Goal: Purchase product/service

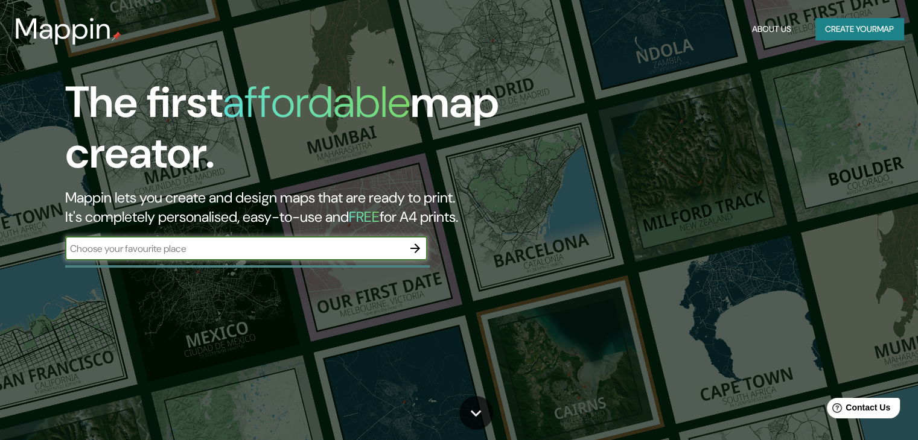
click at [329, 246] on input "text" at bounding box center [234, 249] width 338 height 14
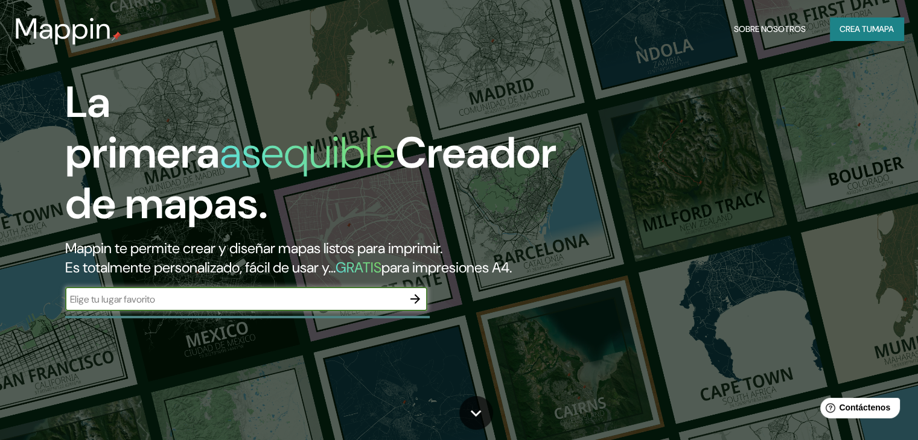
click at [331, 307] on input "text" at bounding box center [234, 300] width 338 height 14
type input "Ica"
click at [418, 307] on icon "button" at bounding box center [415, 299] width 14 height 14
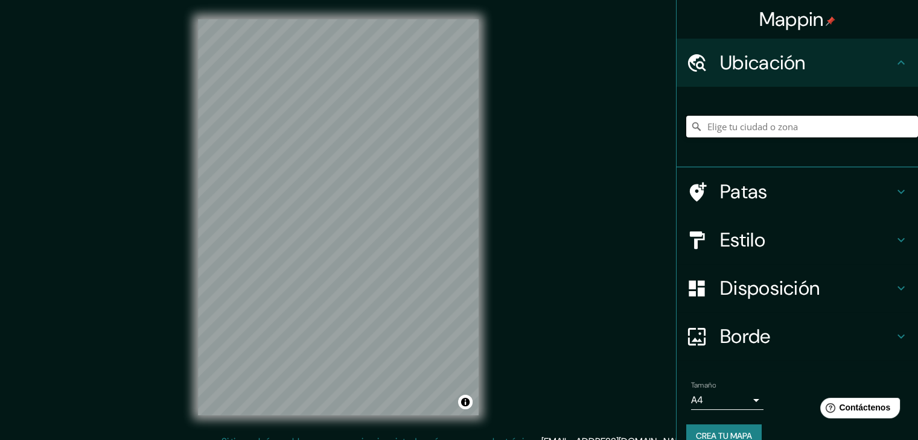
click at [732, 129] on input "Elige tu ciudad o zona" at bounding box center [802, 127] width 232 height 22
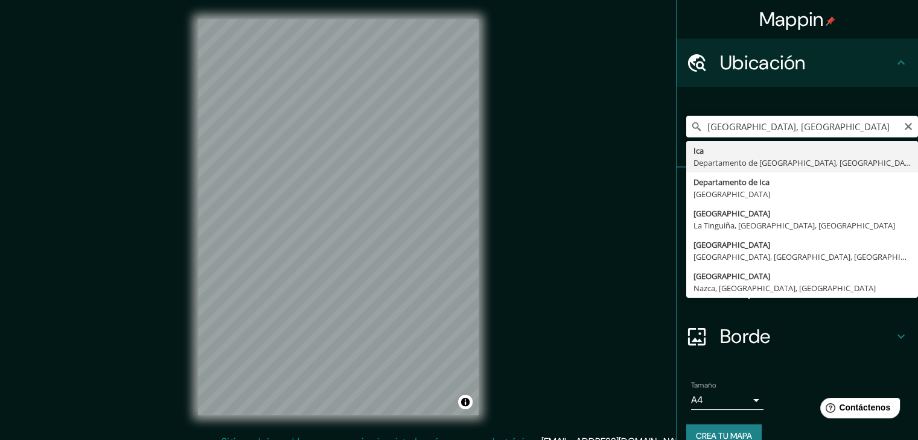
type input "Ica, [GEOGRAPHIC_DATA], [GEOGRAPHIC_DATA]"
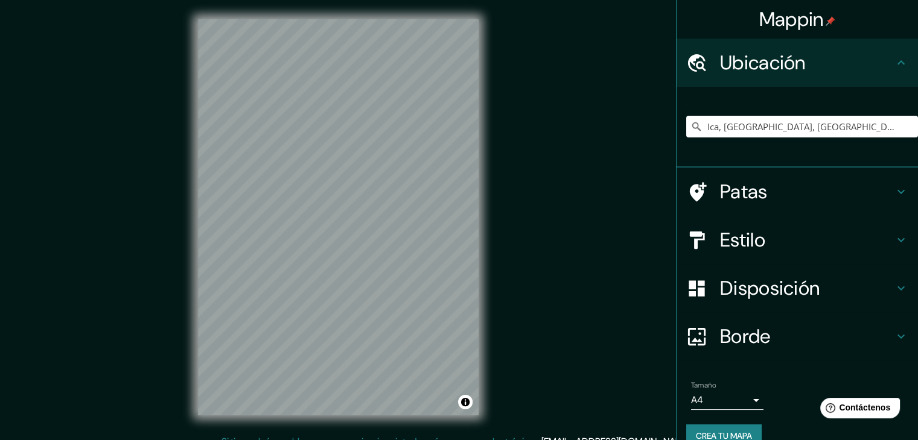
click at [763, 185] on h4 "Patas" at bounding box center [807, 192] width 174 height 24
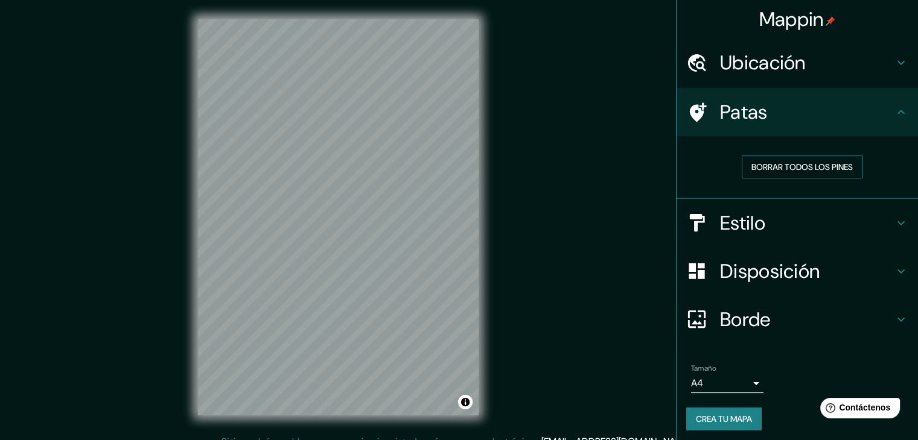
click at [783, 169] on font "Borrar todos los pines" at bounding box center [801, 167] width 101 height 11
click at [821, 116] on h4 "Patas" at bounding box center [807, 112] width 174 height 24
click at [894, 105] on icon at bounding box center [901, 112] width 14 height 14
click at [875, 224] on h4 "Estilo" at bounding box center [807, 223] width 174 height 24
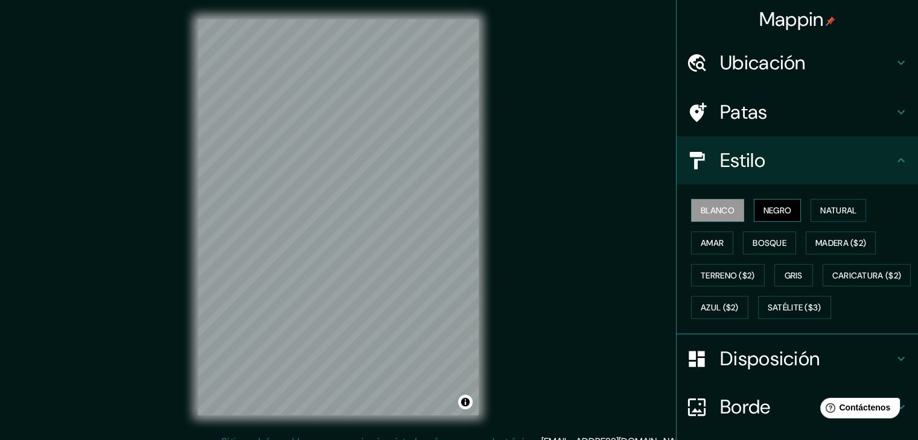
click at [765, 214] on font "Negro" at bounding box center [777, 210] width 28 height 11
click at [812, 214] on button "Natural" at bounding box center [838, 210] width 56 height 23
click at [768, 221] on button "Negro" at bounding box center [778, 210] width 48 height 23
click at [728, 214] on button "Blanco" at bounding box center [717, 210] width 53 height 23
click at [770, 209] on font "Negro" at bounding box center [777, 210] width 28 height 11
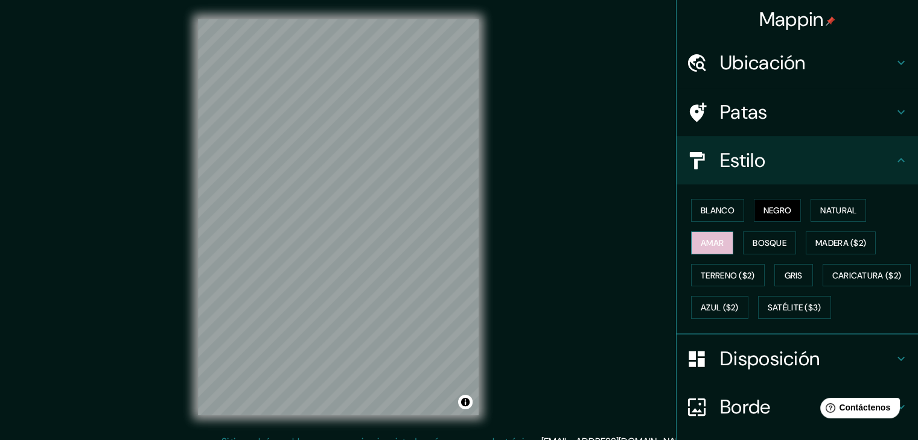
click at [706, 243] on font "Amar" at bounding box center [712, 243] width 23 height 11
click at [752, 243] on font "Bosque" at bounding box center [769, 243] width 34 height 11
click at [853, 83] on div "Ubicación" at bounding box center [796, 63] width 241 height 48
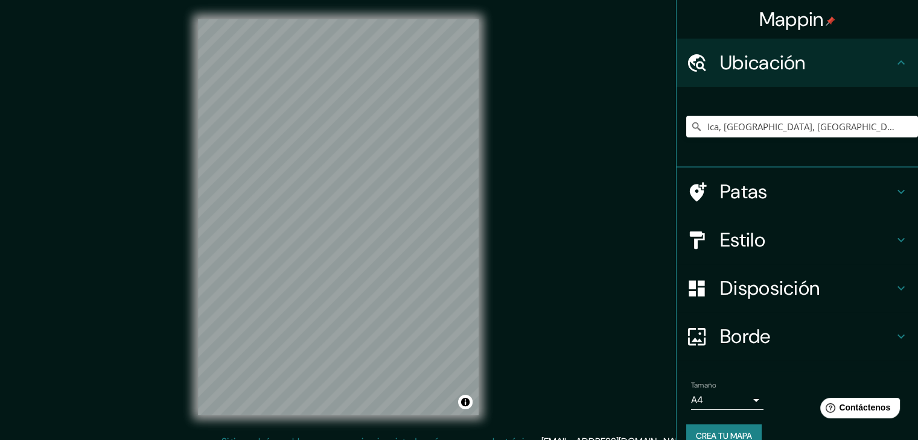
click at [894, 243] on icon at bounding box center [901, 240] width 14 height 14
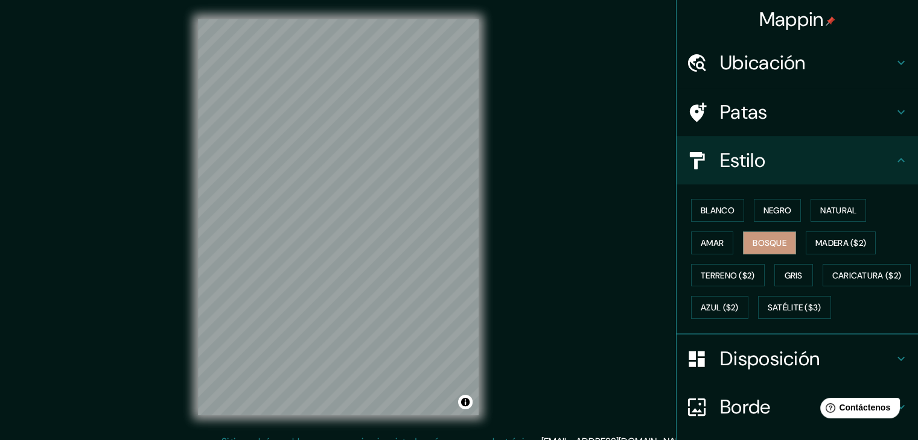
click at [788, 191] on div "Blanco Negro Natural Amar Bosque Madera ($2) Terreno ($2) Gris Caricatura ($2) …" at bounding box center [796, 260] width 241 height 150
click at [792, 192] on div "Blanco Negro Natural Amar Bosque Madera ($2) Terreno ($2) Gris Caricatura ($2) …" at bounding box center [796, 260] width 241 height 150
click at [810, 201] on button "Natural" at bounding box center [838, 210] width 56 height 23
click at [676, 222] on div "Blanco Negro Natural Amar Bosque Madera ($2) Terreno ($2) Gris Caricatura ($2) …" at bounding box center [796, 260] width 241 height 150
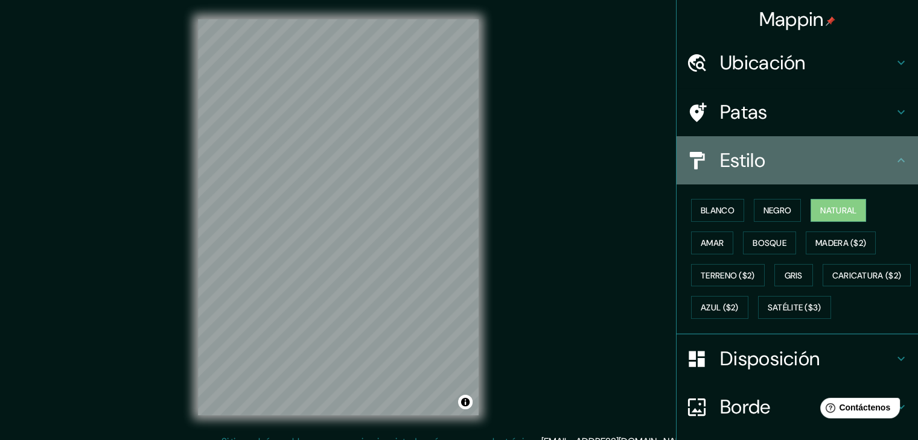
click at [792, 167] on h4 "Estilo" at bounding box center [807, 160] width 174 height 24
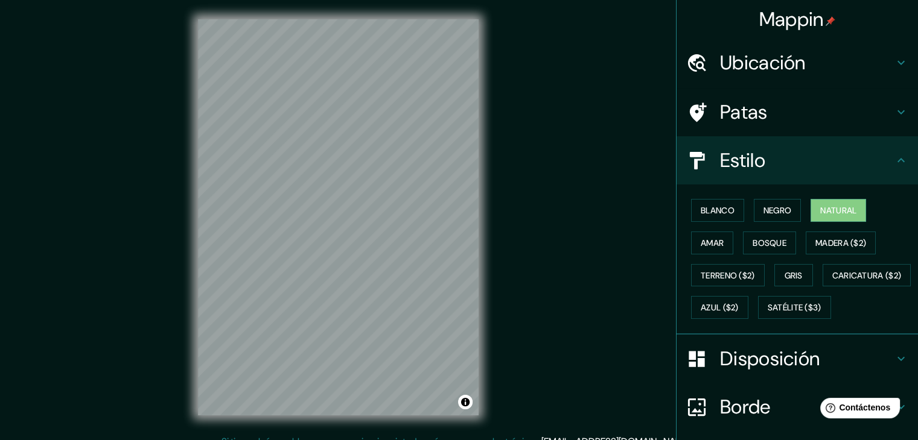
drag, startPoint x: 793, startPoint y: 181, endPoint x: 780, endPoint y: 189, distance: 15.4
click at [780, 189] on ul "Ubicación Ica, Departamento de Ica, [GEOGRAPHIC_DATA] Patas Estilo Blanco Negro…" at bounding box center [796, 286] width 241 height 494
click at [780, 206] on font "Negro" at bounding box center [777, 210] width 28 height 11
click at [715, 211] on font "Blanco" at bounding box center [718, 210] width 34 height 11
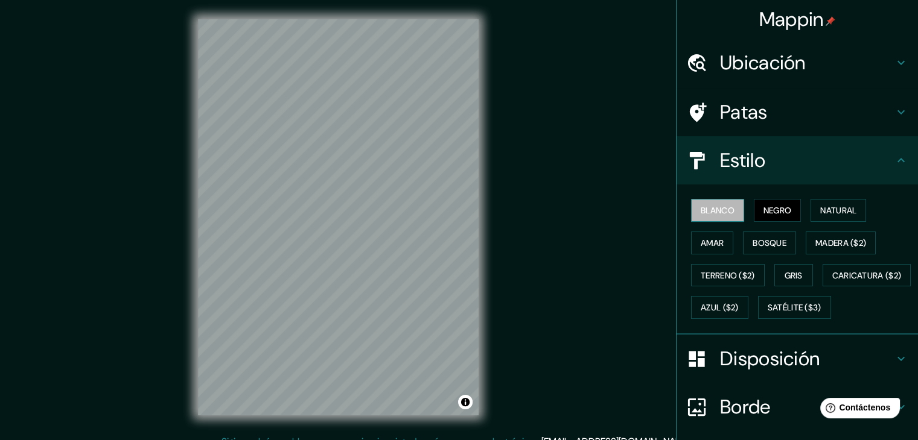
click at [715, 211] on font "Blanco" at bounding box center [718, 210] width 34 height 11
click at [760, 212] on div "Blanco Negro Natural Amar Bosque Madera ($2) Terreno ($2) Gris Caricatura ($2) …" at bounding box center [802, 259] width 232 height 130
click at [773, 238] on font "Bosque" at bounding box center [769, 243] width 34 height 11
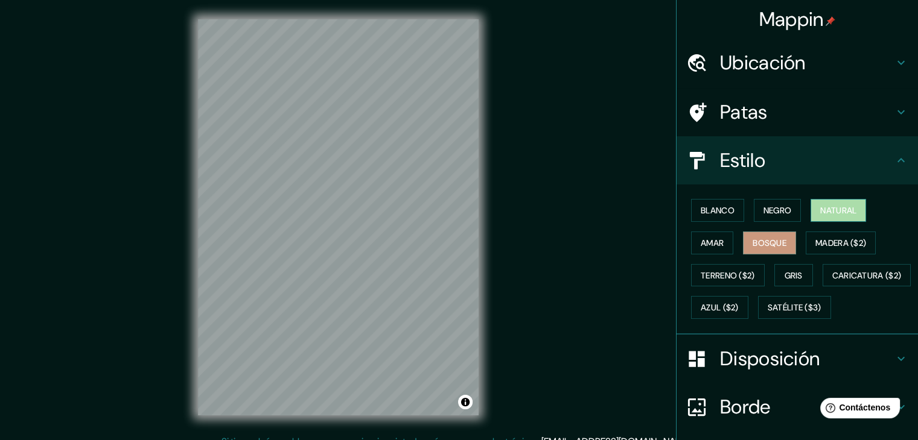
click at [820, 215] on font "Natural" at bounding box center [838, 211] width 36 height 16
click at [894, 154] on icon at bounding box center [901, 160] width 14 height 14
click at [894, 159] on icon at bounding box center [901, 160] width 14 height 14
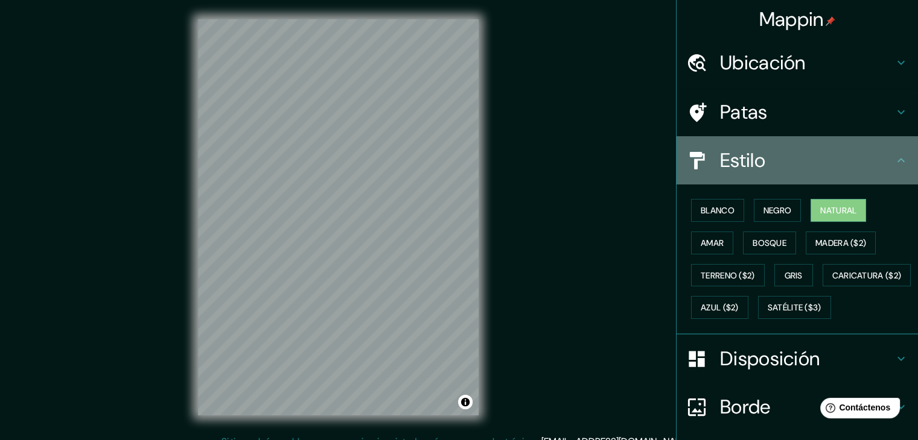
click at [894, 165] on icon at bounding box center [901, 160] width 14 height 14
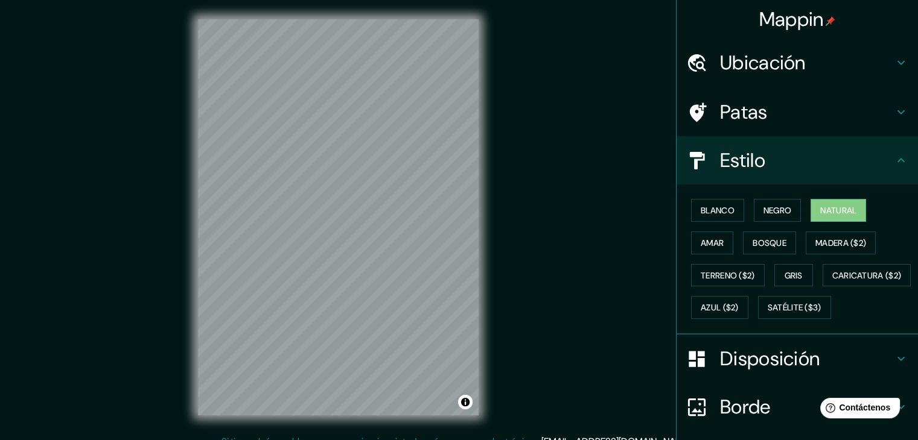
click at [894, 165] on icon at bounding box center [901, 160] width 14 height 14
click at [874, 155] on h4 "Estilo" at bounding box center [807, 160] width 174 height 24
click at [772, 157] on h4 "Estilo" at bounding box center [807, 160] width 174 height 24
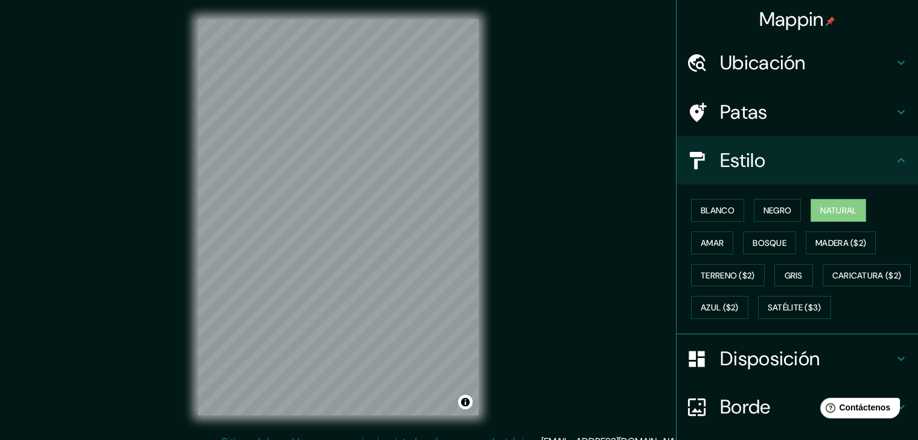
click at [734, 162] on font "Estilo" at bounding box center [742, 160] width 45 height 25
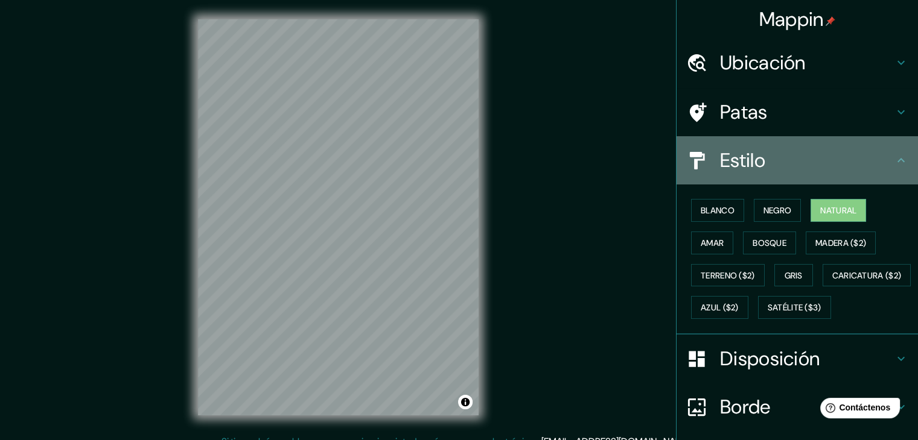
click at [894, 162] on icon at bounding box center [901, 160] width 14 height 14
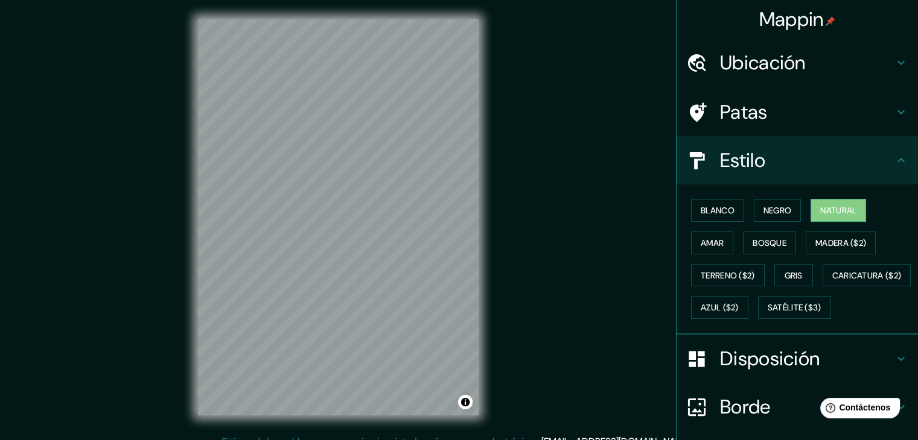
click at [581, 138] on div "Mappin Ubicación Ica, [GEOGRAPHIC_DATA], [GEOGRAPHIC_DATA] Patas Estilo Blanco …" at bounding box center [459, 227] width 918 height 454
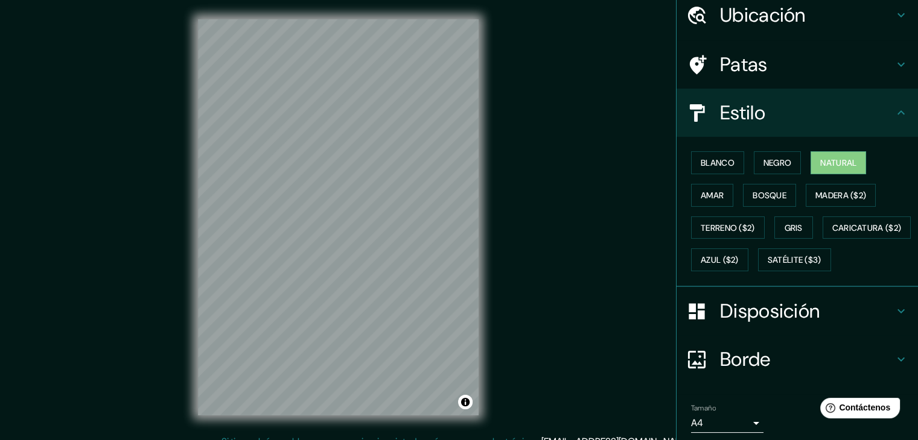
scroll to position [48, 0]
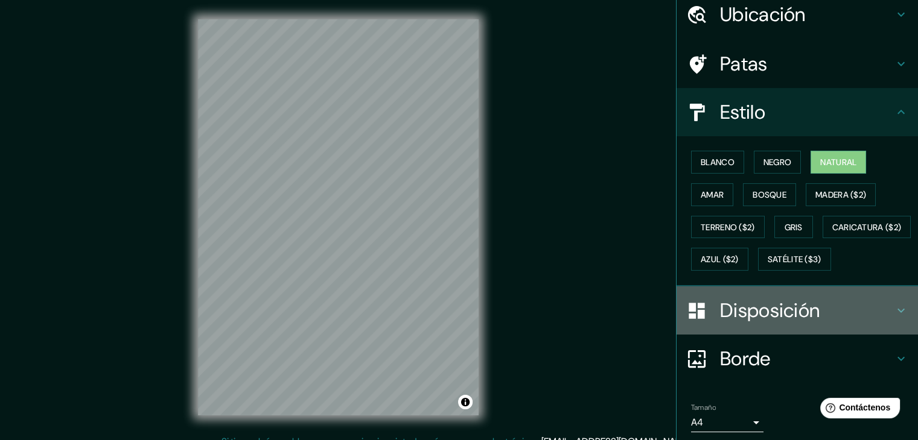
click at [897, 313] on icon at bounding box center [900, 311] width 7 height 4
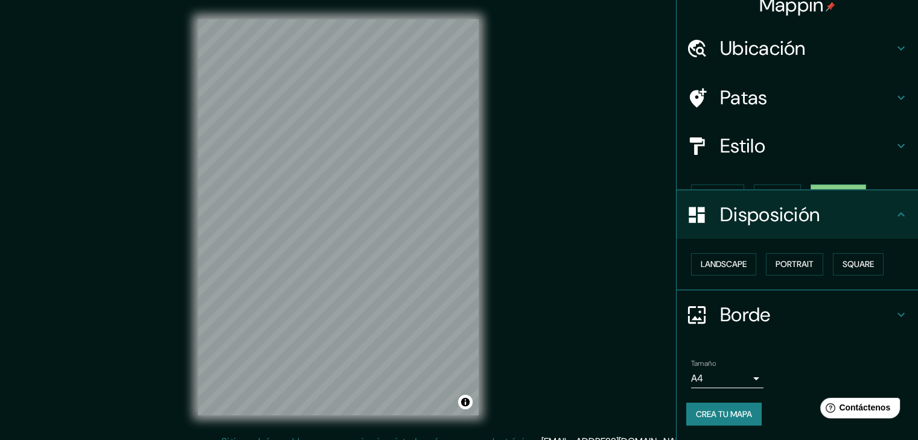
scroll to position [0, 0]
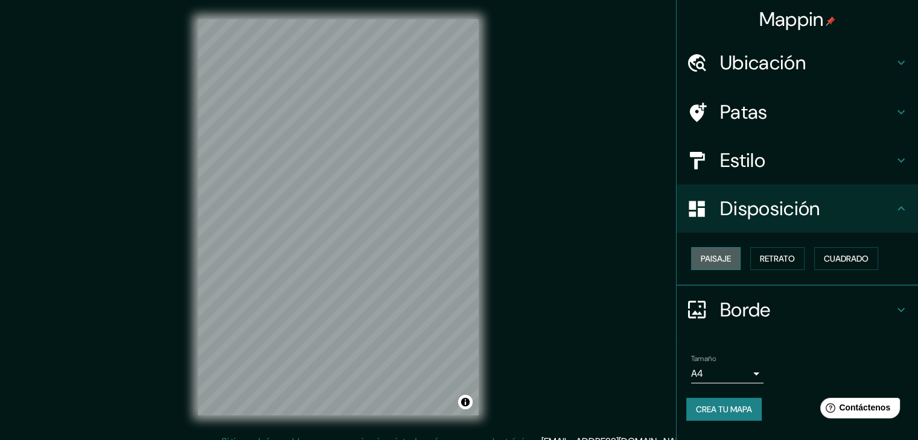
click at [724, 259] on font "Paisaje" at bounding box center [716, 258] width 30 height 11
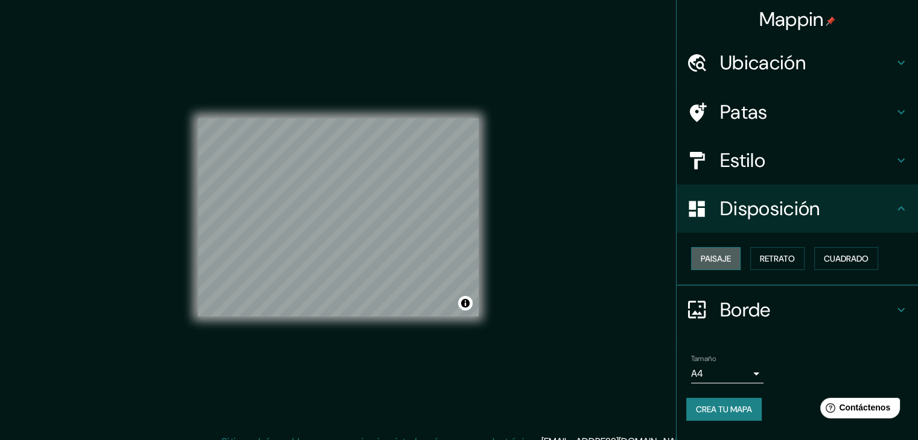
click at [724, 259] on font "Paisaje" at bounding box center [716, 258] width 30 height 11
click at [770, 261] on font "Retrato" at bounding box center [777, 258] width 35 height 11
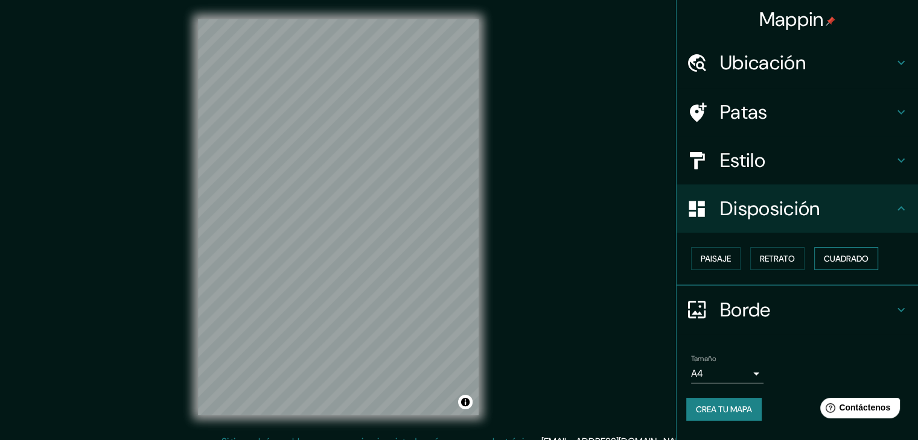
click at [838, 264] on font "Cuadrado" at bounding box center [846, 258] width 45 height 11
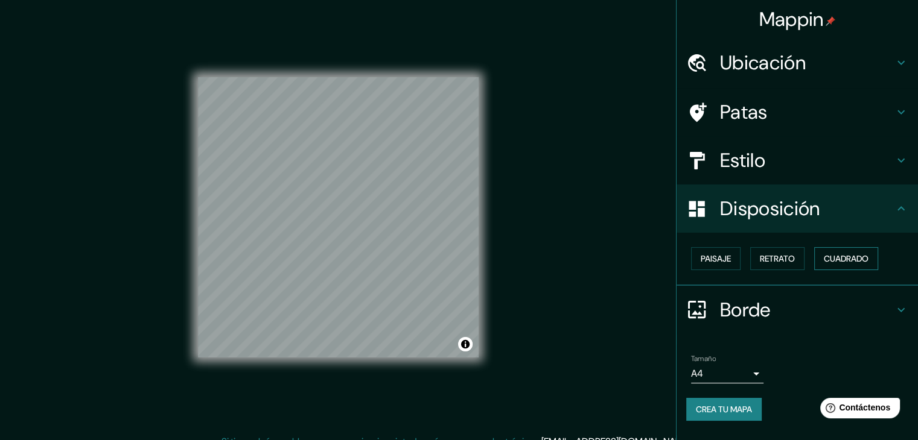
click at [838, 264] on font "Cuadrado" at bounding box center [846, 258] width 45 height 11
click at [804, 258] on button "Retrato" at bounding box center [777, 258] width 54 height 23
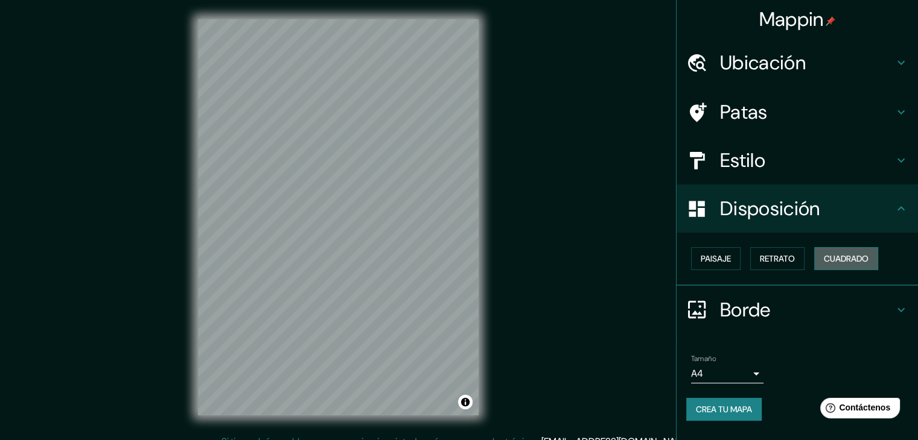
click at [826, 256] on font "Cuadrado" at bounding box center [846, 258] width 45 height 11
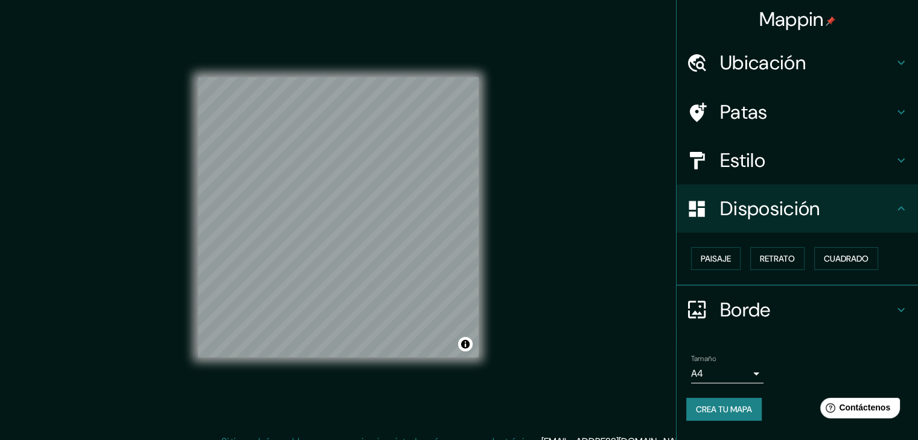
click at [896, 216] on div "Disposición" at bounding box center [796, 209] width 241 height 48
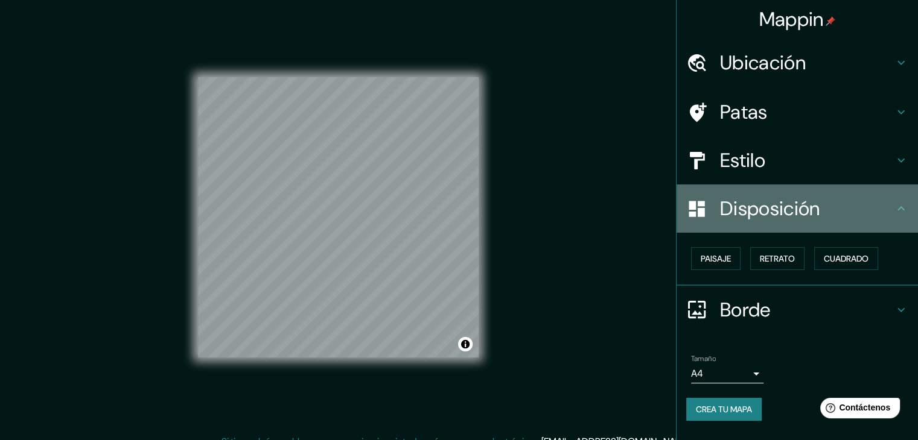
click at [896, 216] on div "Disposición" at bounding box center [796, 209] width 241 height 48
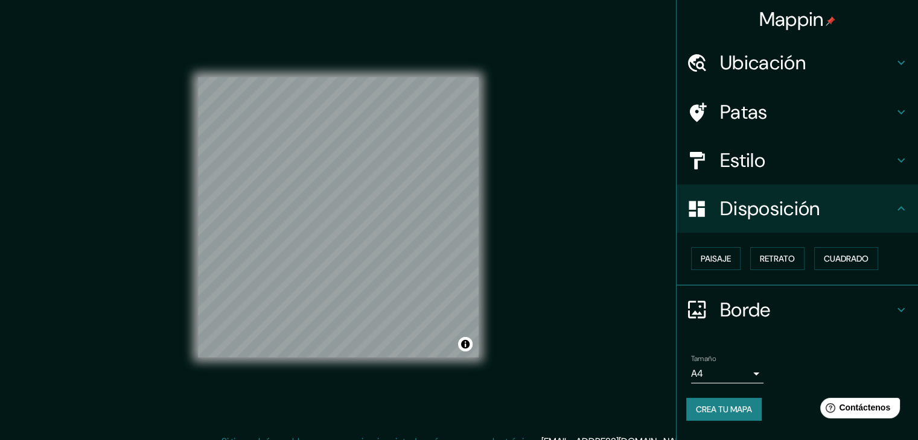
click at [910, 299] on div "Borde" at bounding box center [796, 310] width 241 height 48
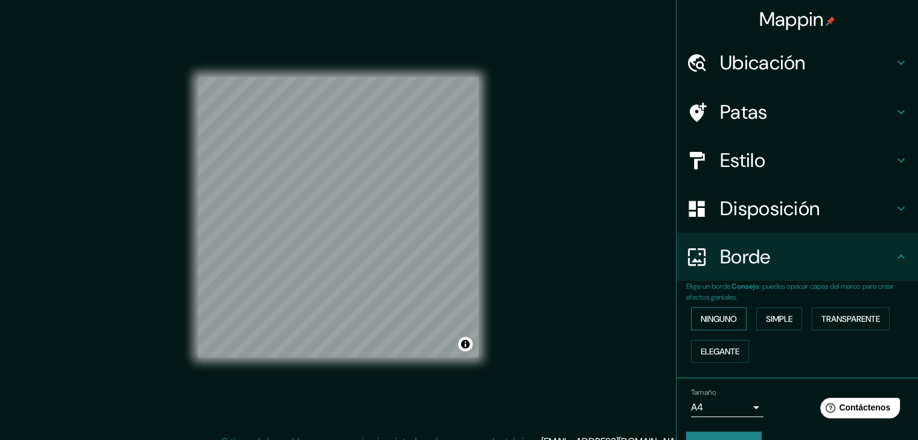
click at [716, 324] on font "Ninguno" at bounding box center [719, 319] width 36 height 11
drag, startPoint x: 816, startPoint y: 325, endPoint x: 706, endPoint y: 282, distance: 117.9
click at [706, 282] on div "Elige un borde. Consejo : puedes opacar capas del marco para crear efectos geni…" at bounding box center [802, 324] width 232 height 87
drag, startPoint x: 706, startPoint y: 282, endPoint x: 770, endPoint y: 317, distance: 72.9
click at [770, 317] on div "Elige un borde. Consejo : puedes opacar capas del marco para crear efectos geni…" at bounding box center [802, 324] width 232 height 87
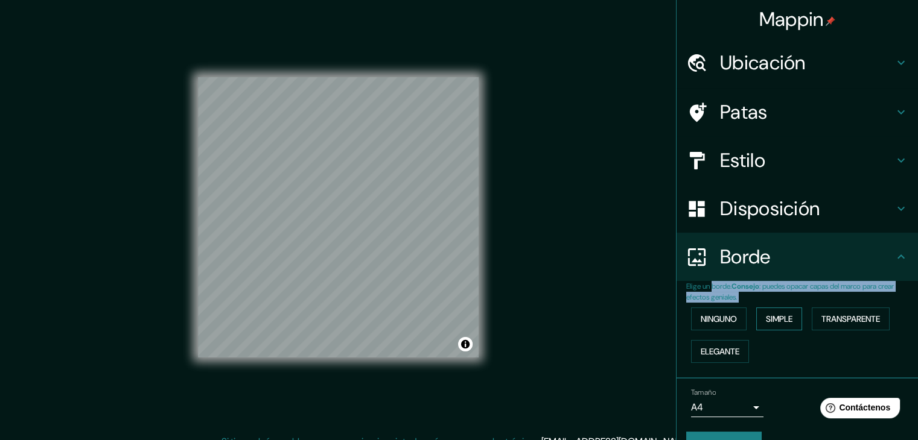
click at [770, 317] on font "Simple" at bounding box center [779, 319] width 27 height 11
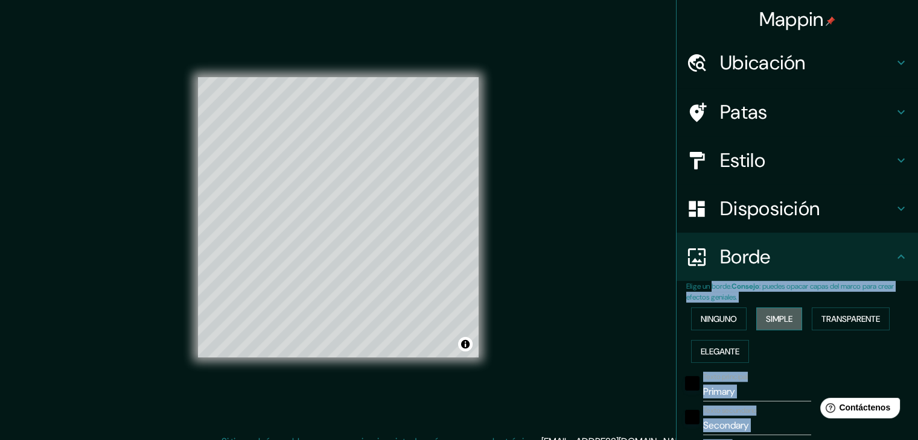
click at [784, 318] on font "Simple" at bounding box center [779, 319] width 27 height 11
type input "37"
click at [825, 318] on font "Transparente" at bounding box center [850, 319] width 59 height 11
click at [727, 348] on font "Elegante" at bounding box center [720, 351] width 39 height 11
click at [727, 319] on font "Ninguno" at bounding box center [719, 319] width 36 height 11
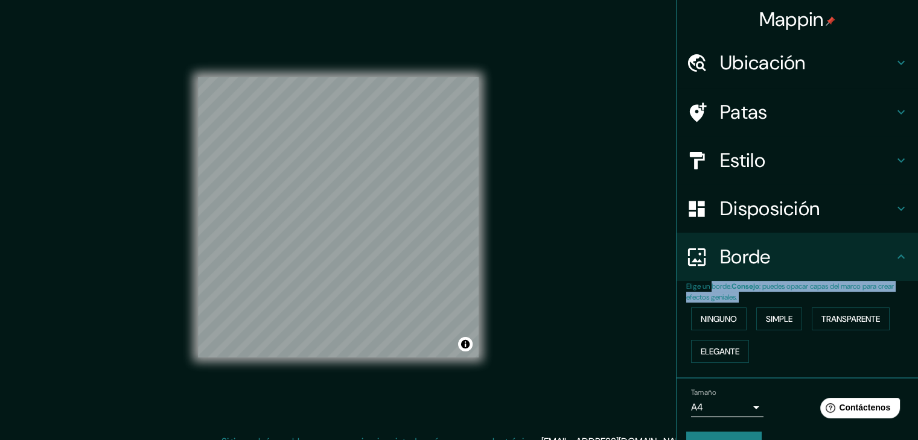
click at [894, 259] on icon at bounding box center [901, 257] width 14 height 14
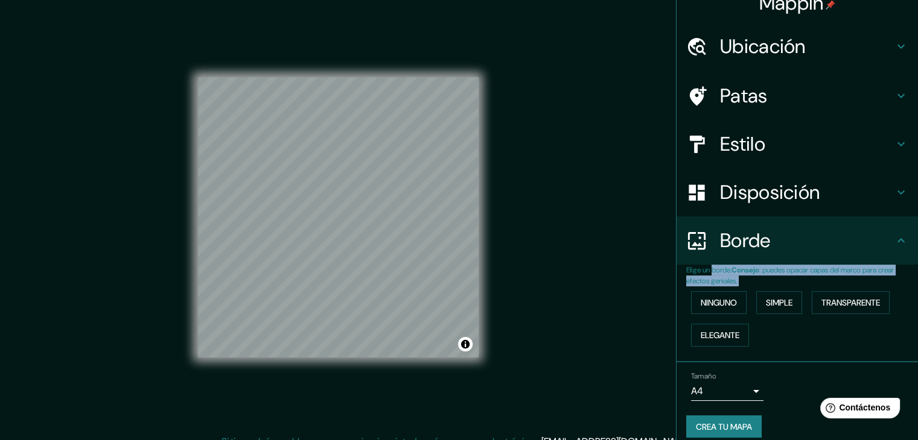
scroll to position [27, 0]
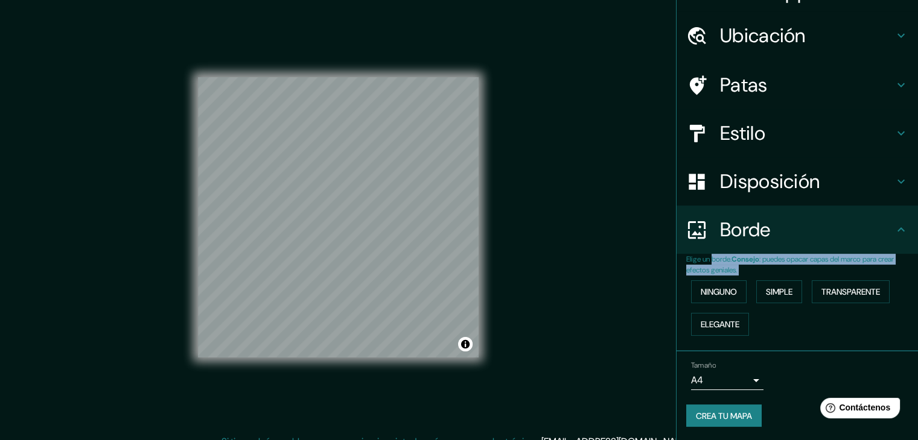
click at [856, 190] on h4 "Disposición" at bounding box center [807, 182] width 174 height 24
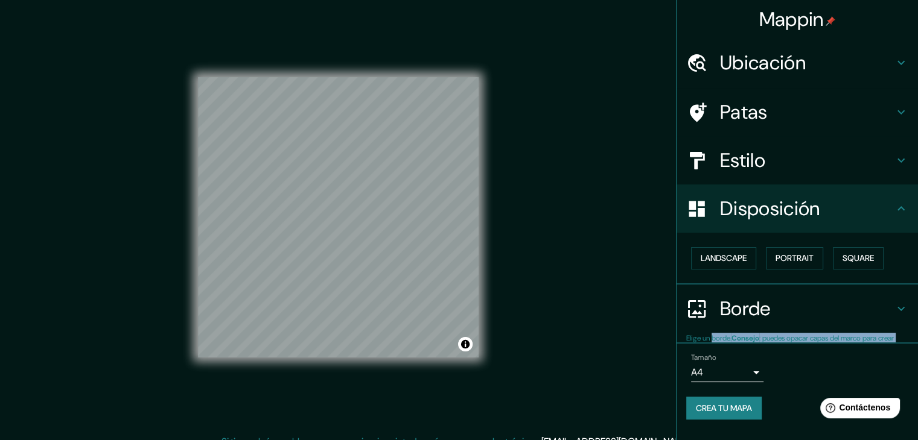
scroll to position [0, 0]
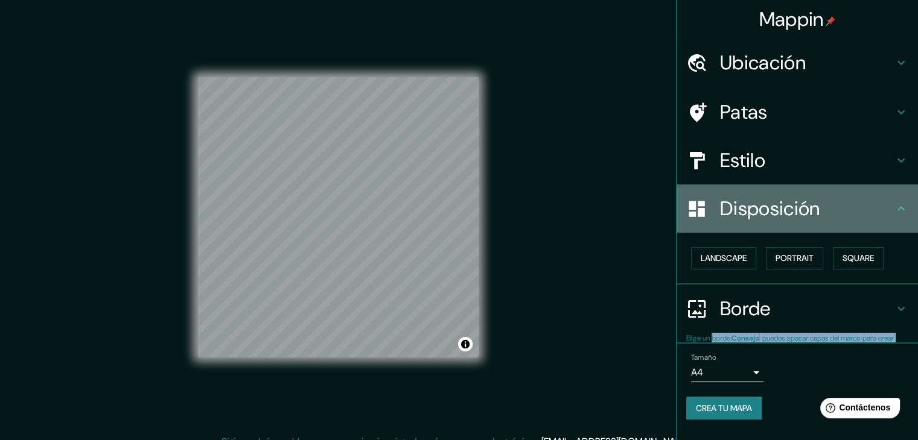
click at [856, 190] on div "Disposición" at bounding box center [796, 209] width 241 height 48
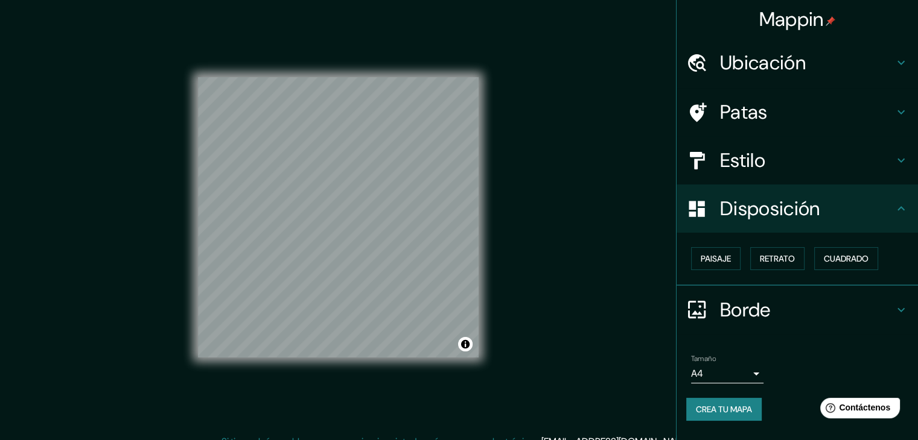
click at [731, 417] on button "Crea tu mapa" at bounding box center [723, 409] width 75 height 23
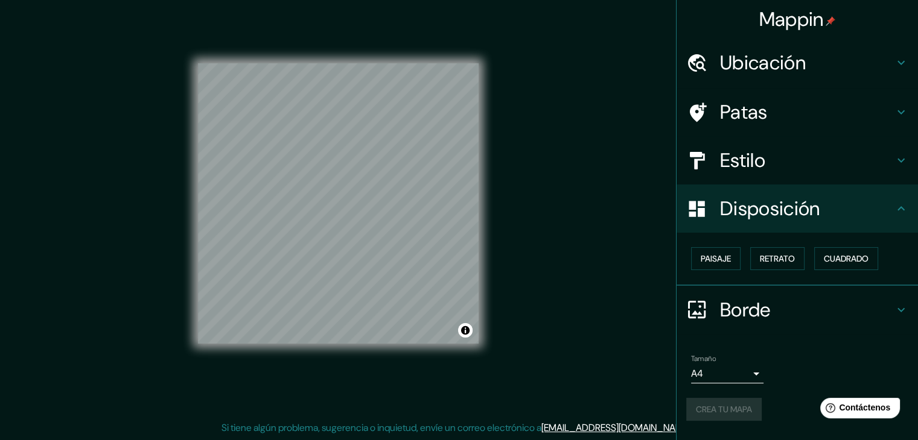
click at [748, 415] on div "Crea tu mapa" at bounding box center [797, 409] width 222 height 23
click at [881, 219] on h4 "Disposición" at bounding box center [807, 209] width 174 height 24
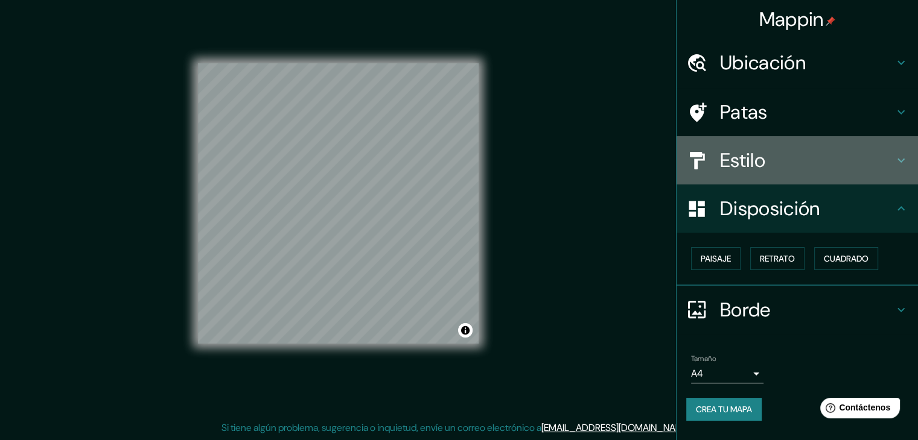
click at [884, 175] on div "Estilo" at bounding box center [796, 160] width 241 height 48
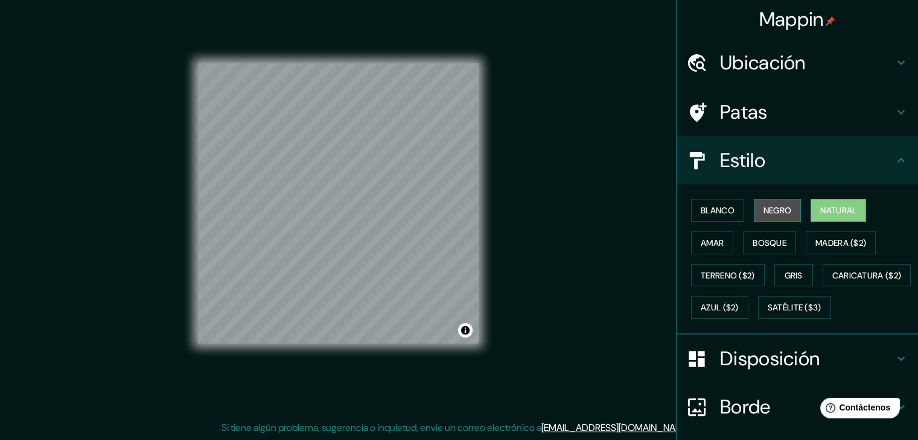
click at [770, 216] on font "Negro" at bounding box center [777, 211] width 28 height 16
click at [810, 215] on button "Natural" at bounding box center [838, 210] width 56 height 23
